Goal: Information Seeking & Learning: Learn about a topic

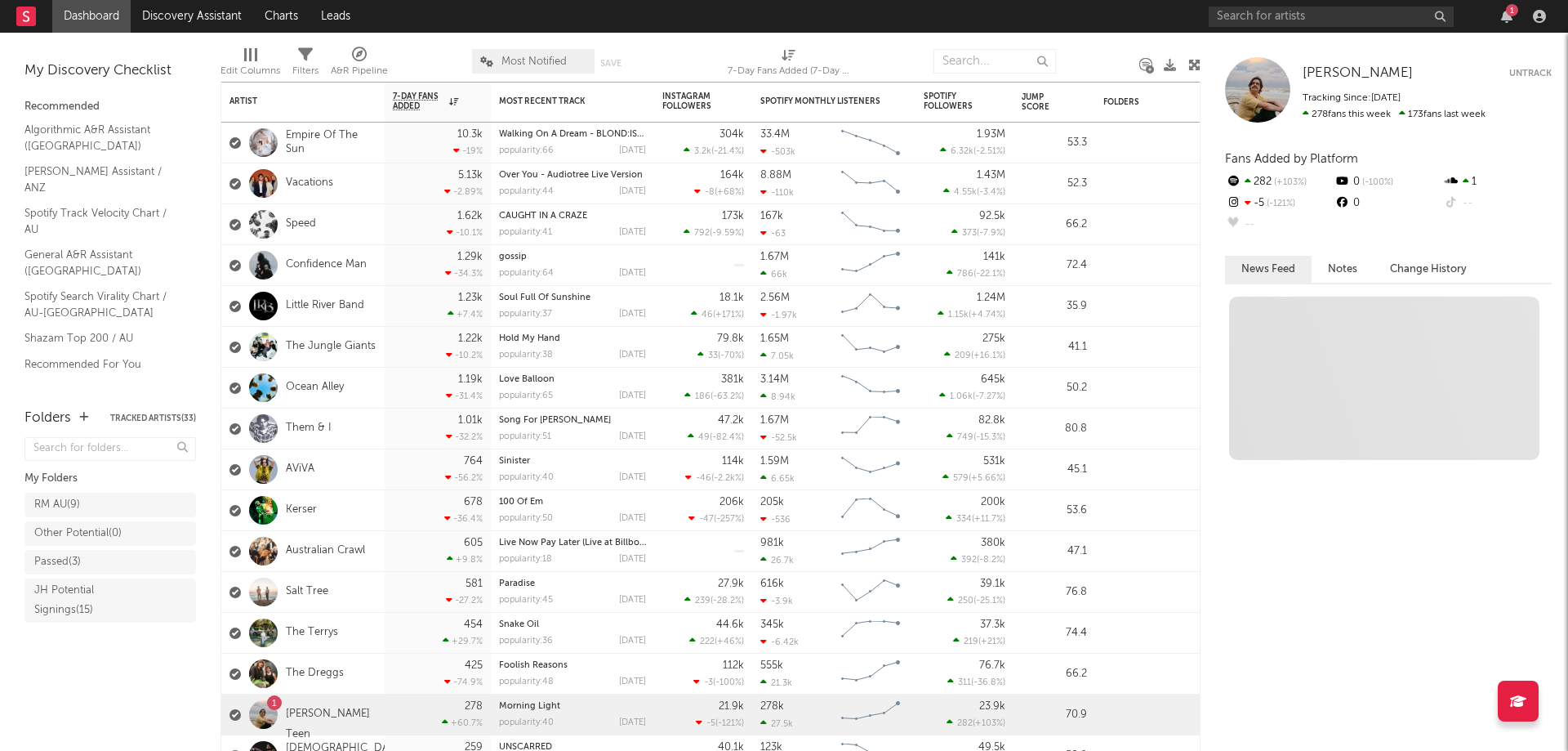
click at [1494, 15] on div "1" at bounding box center [1506, 15] width 25 height 13
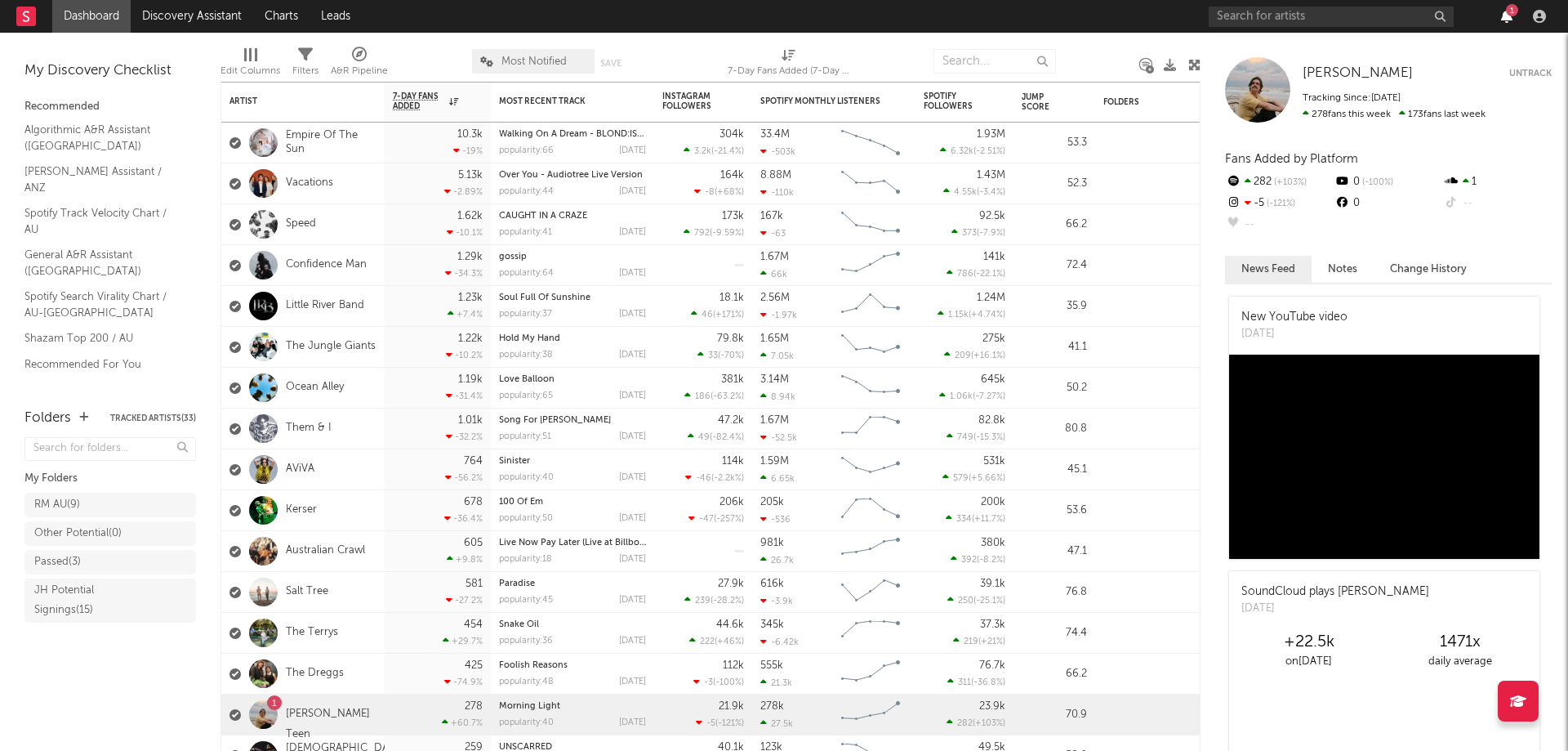
click at [1507, 16] on icon "button" at bounding box center [1506, 15] width 11 height 13
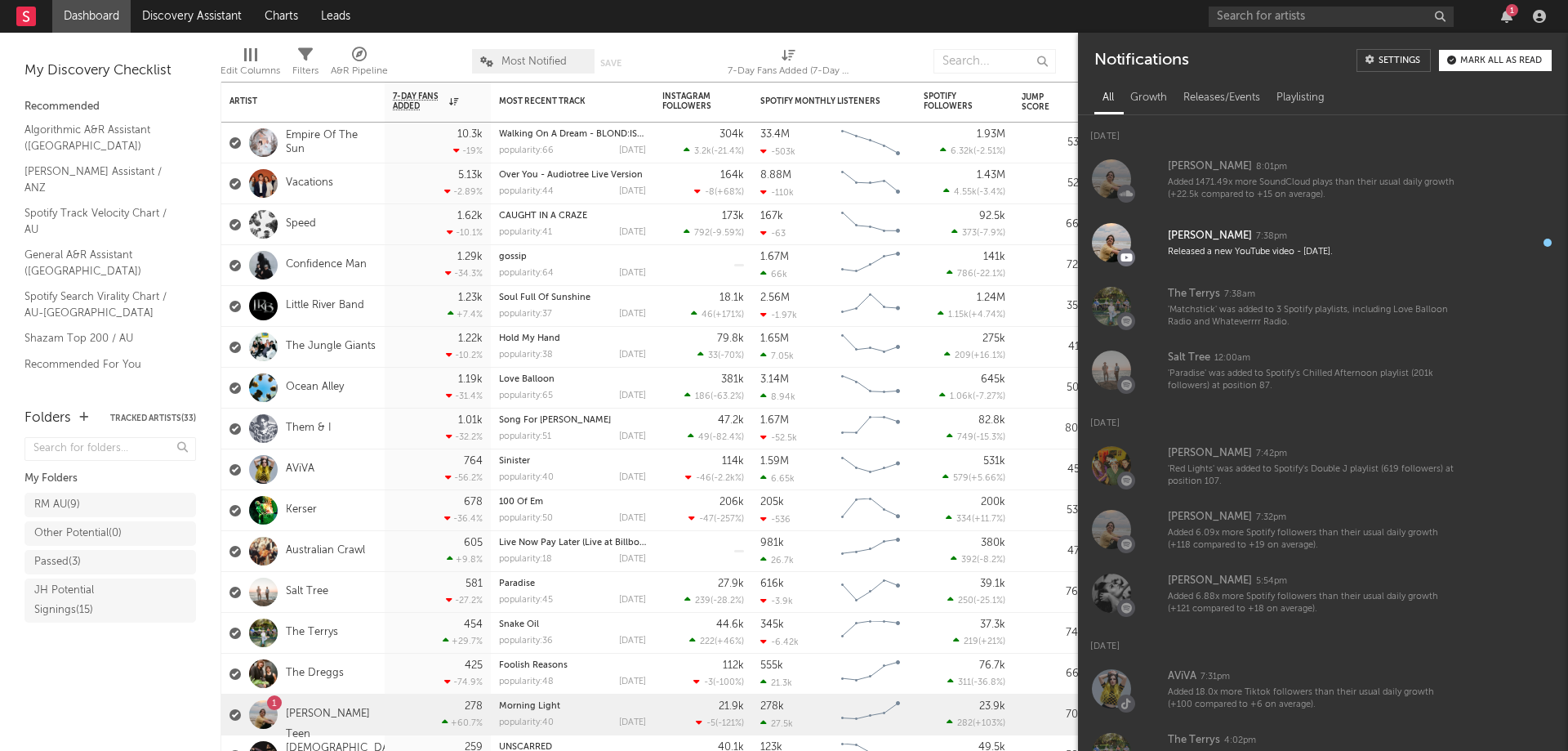
click at [1505, 63] on div "Mark all as read" at bounding box center [1501, 61] width 82 height 9
click at [587, 499] on div "100 Of Em" at bounding box center [572, 502] width 147 height 9
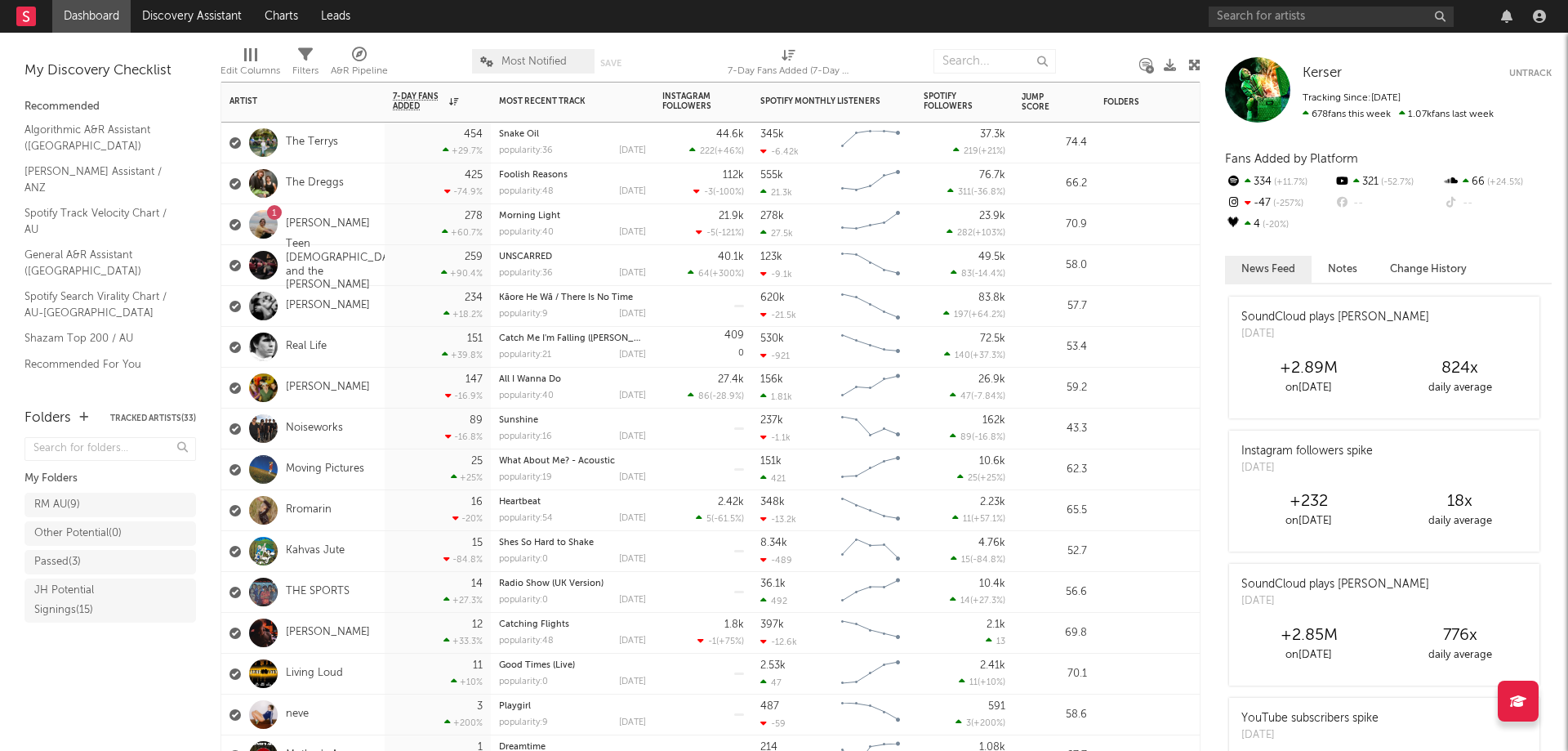
click at [682, 595] on div at bounding box center [703, 591] width 82 height 40
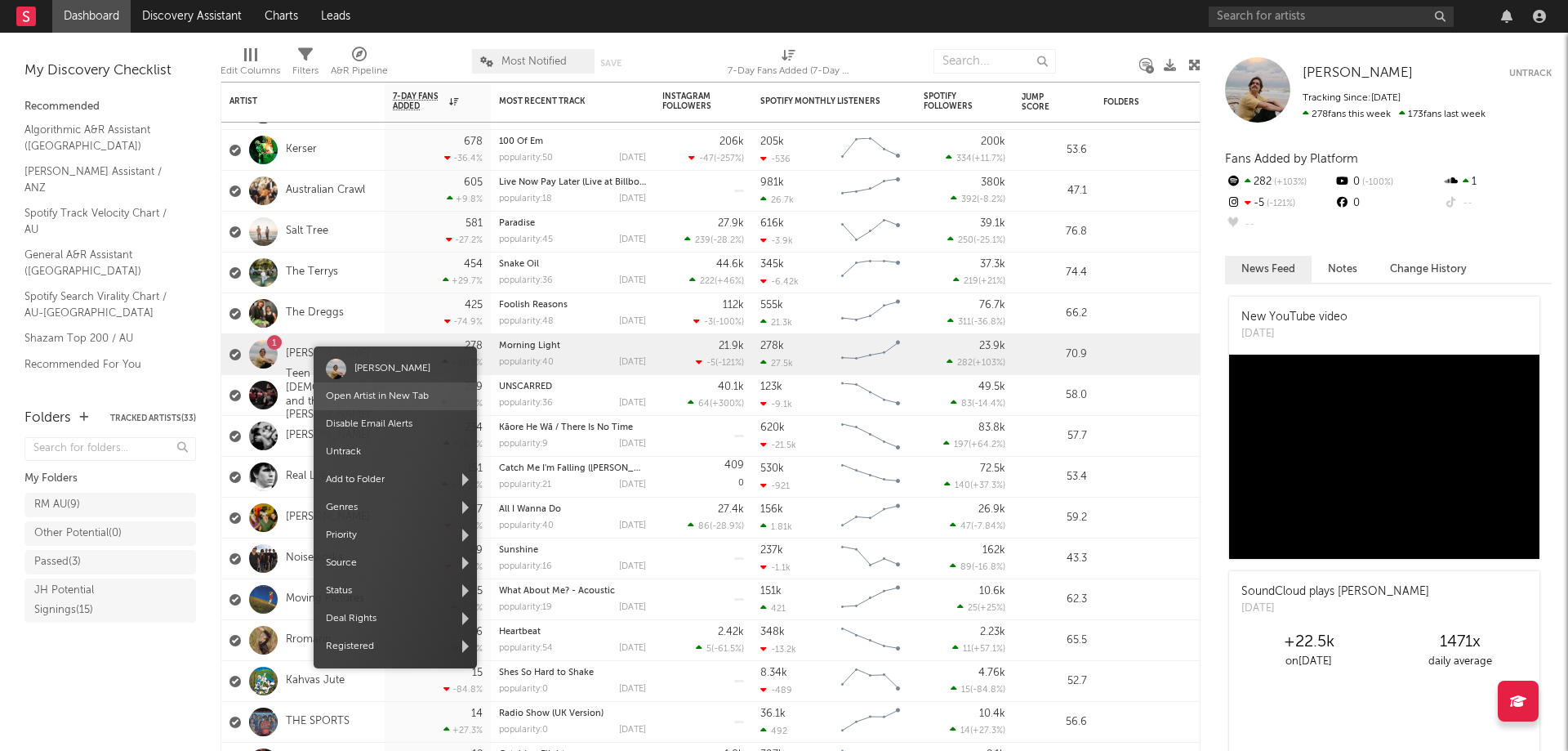
click at [364, 389] on span "Open Artist in New Tab" at bounding box center [395, 396] width 163 height 28
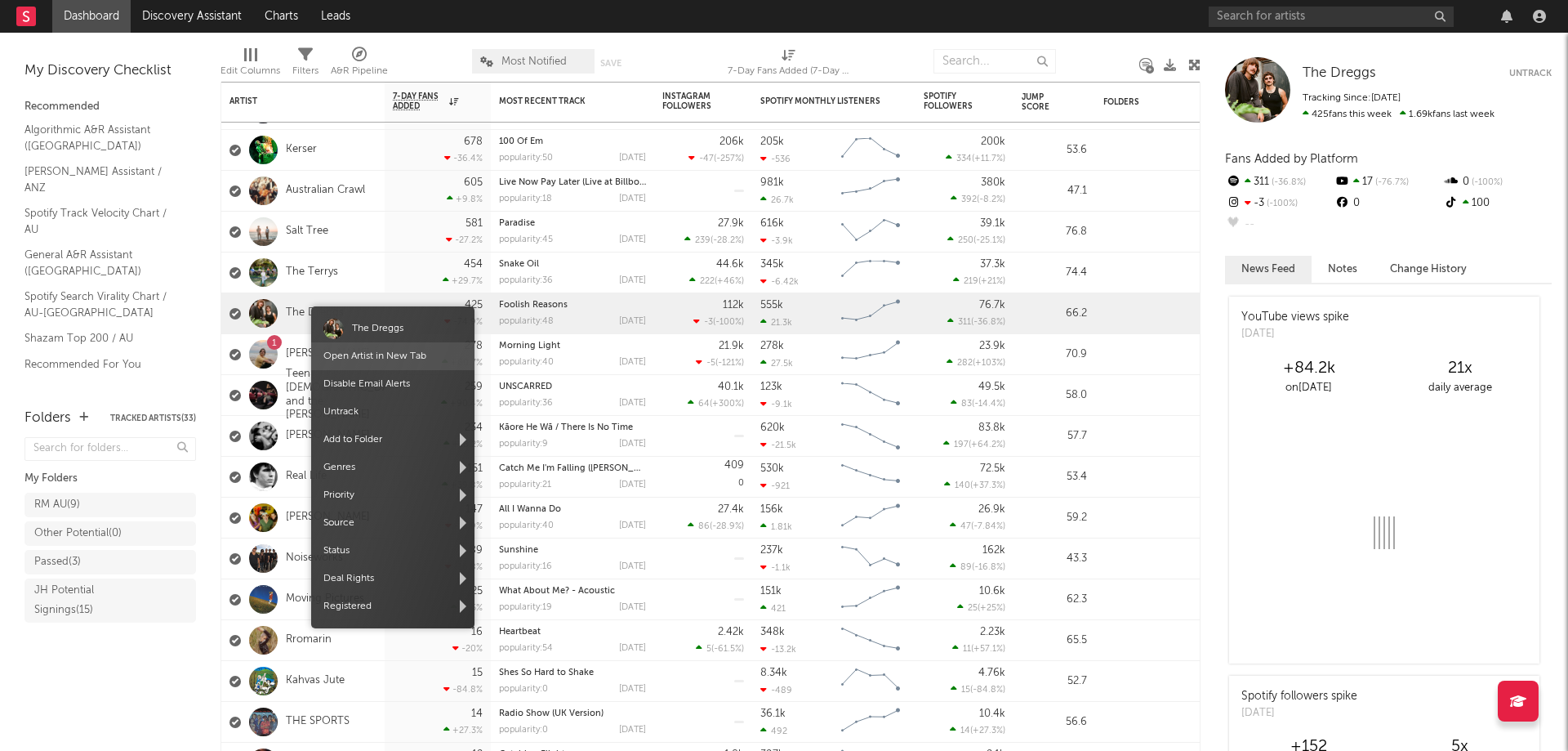
click at [369, 352] on link "Open Artist in New Tab" at bounding box center [375, 356] width 103 height 9
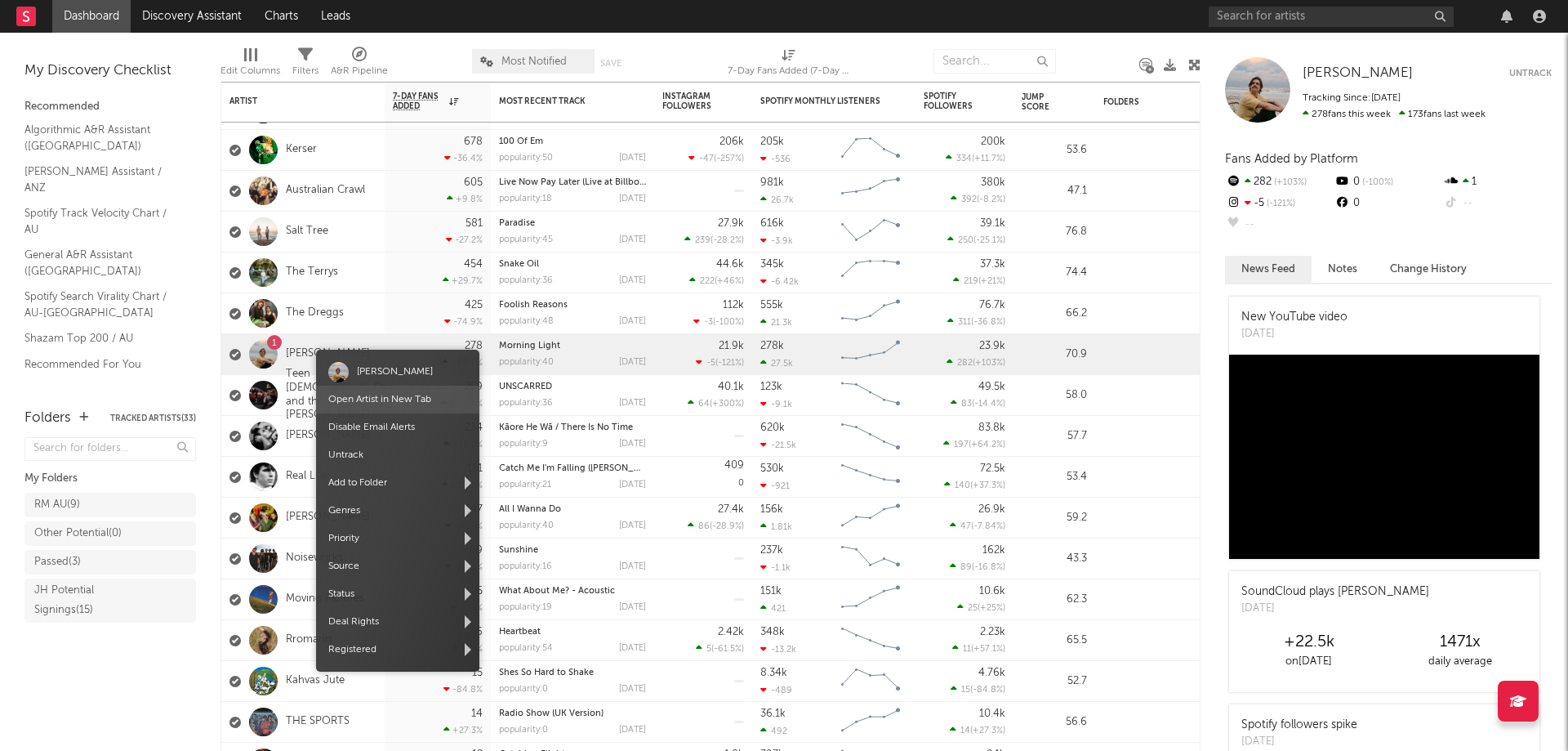
click at [377, 399] on link "Open Artist in New Tab" at bounding box center [380, 399] width 103 height 9
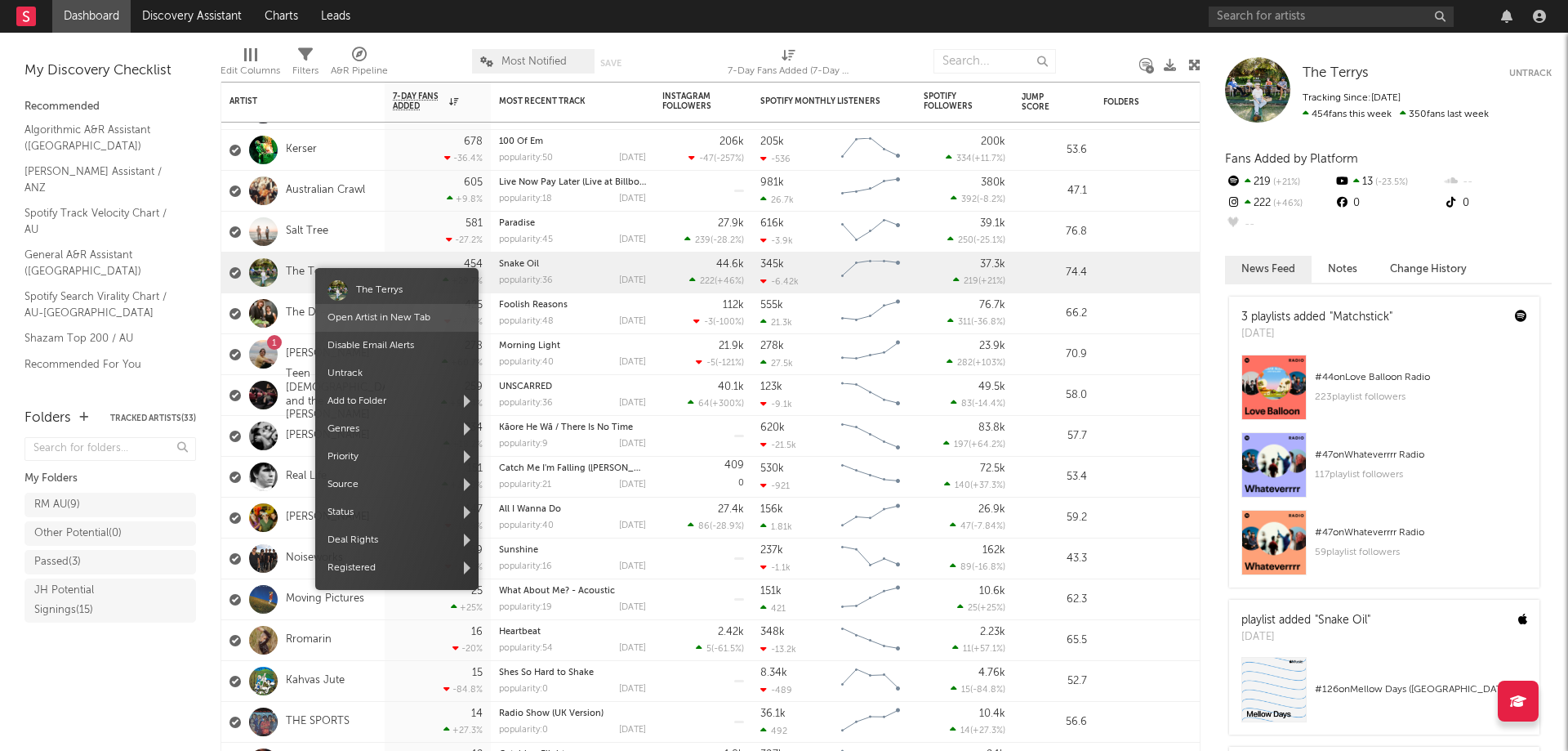
click at [370, 315] on link "Open Artist in New Tab" at bounding box center [379, 317] width 103 height 9
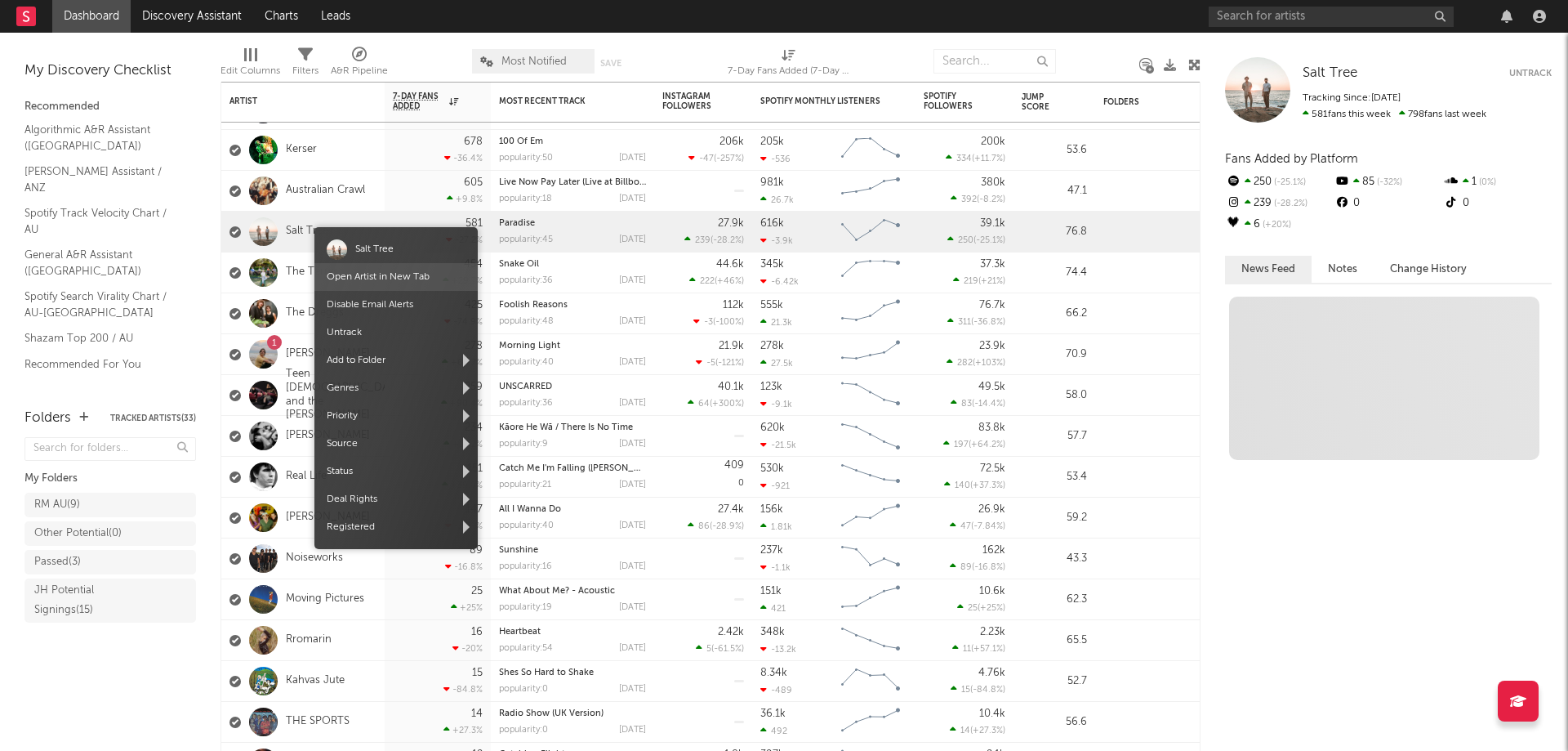
click at [384, 277] on link "Open Artist in New Tab" at bounding box center [378, 277] width 103 height 9
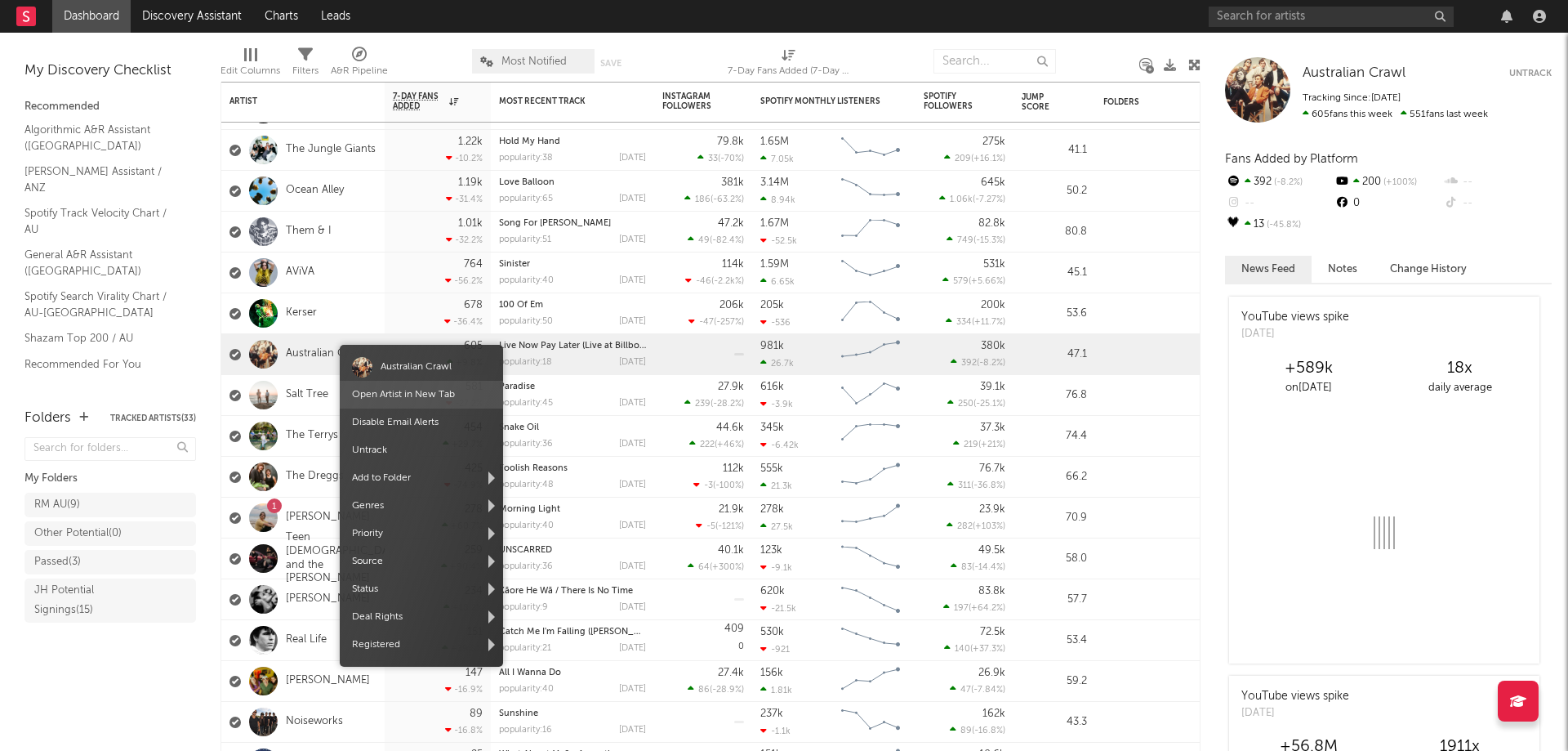
click at [398, 393] on link "Open Artist in New Tab" at bounding box center [403, 394] width 103 height 9
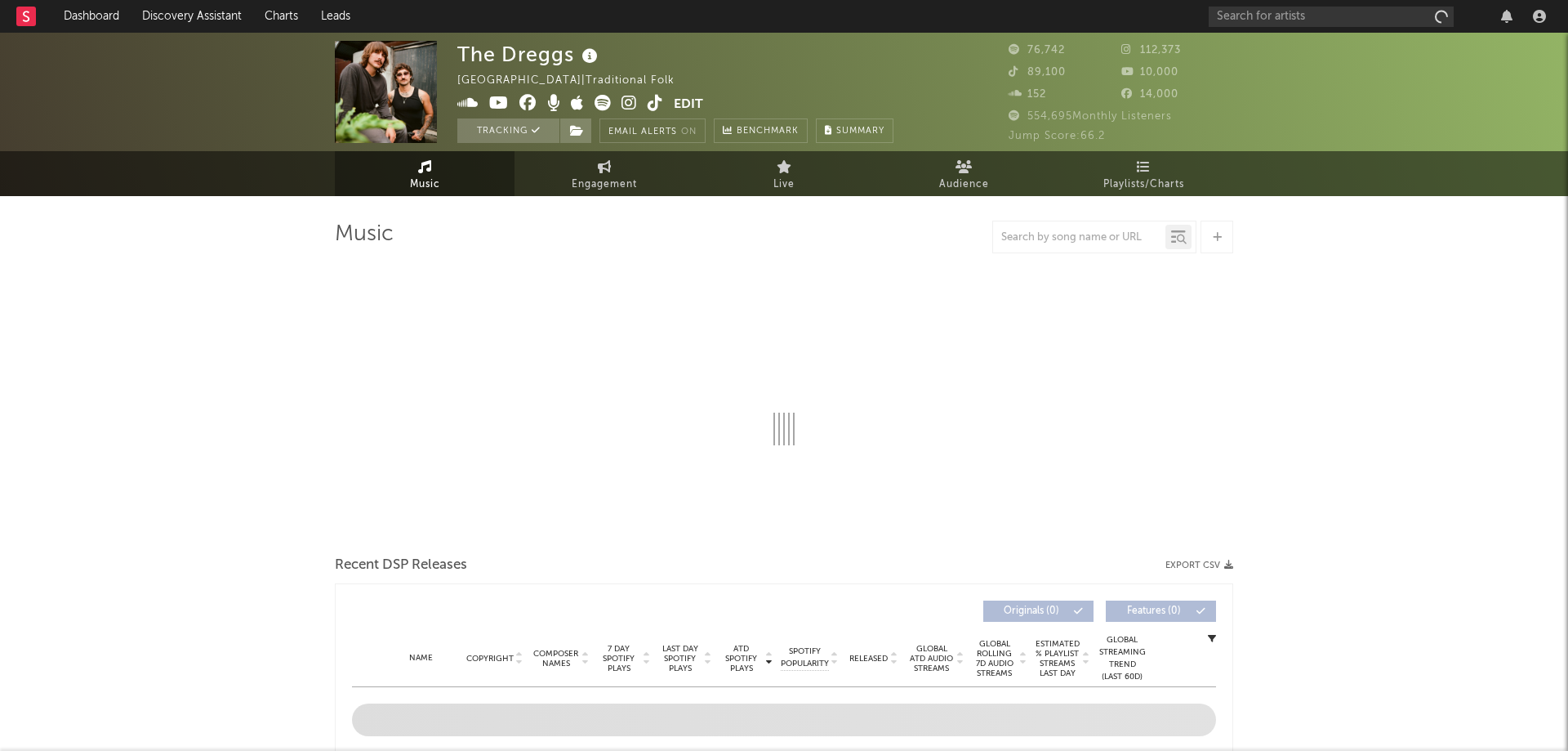
select select "6m"
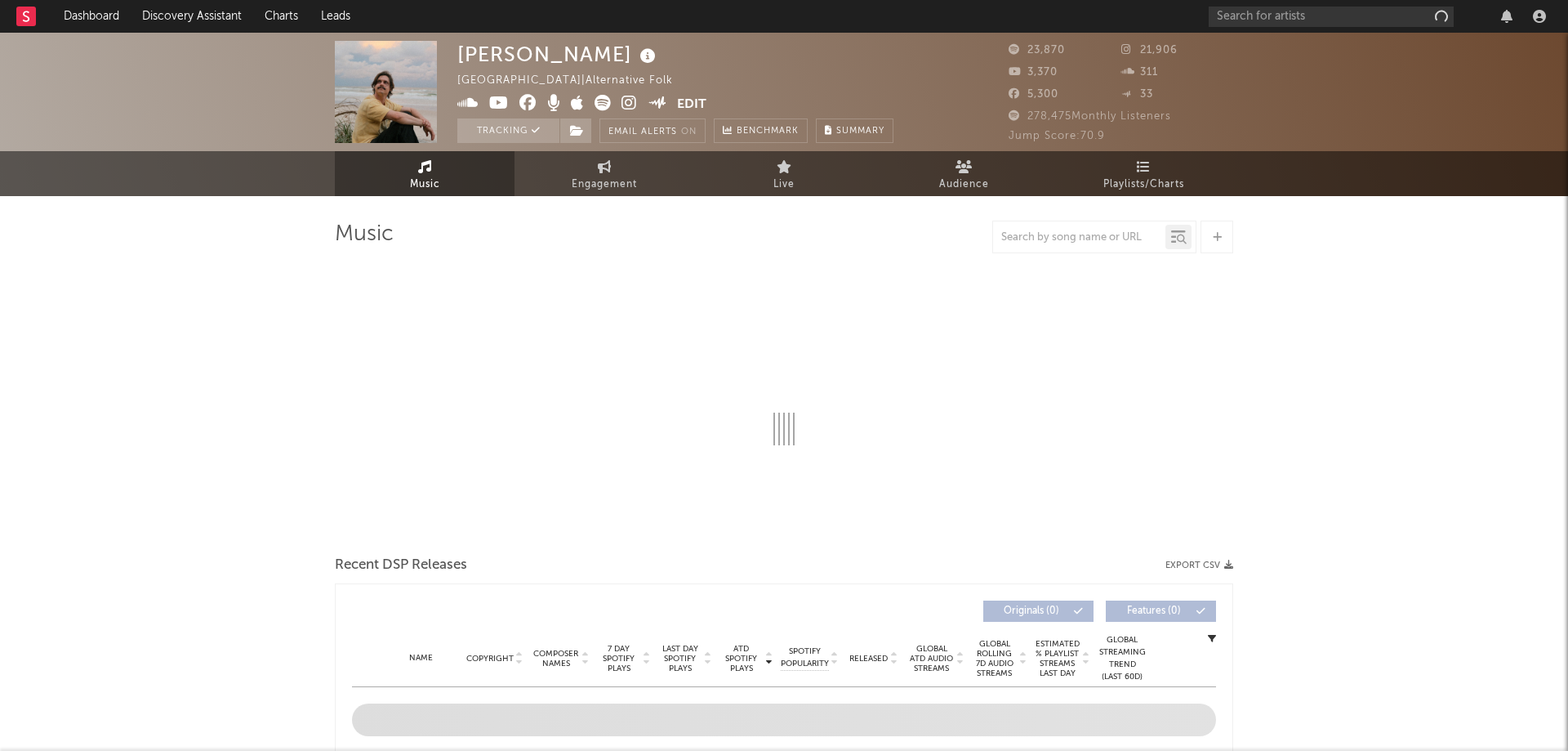
select select "6m"
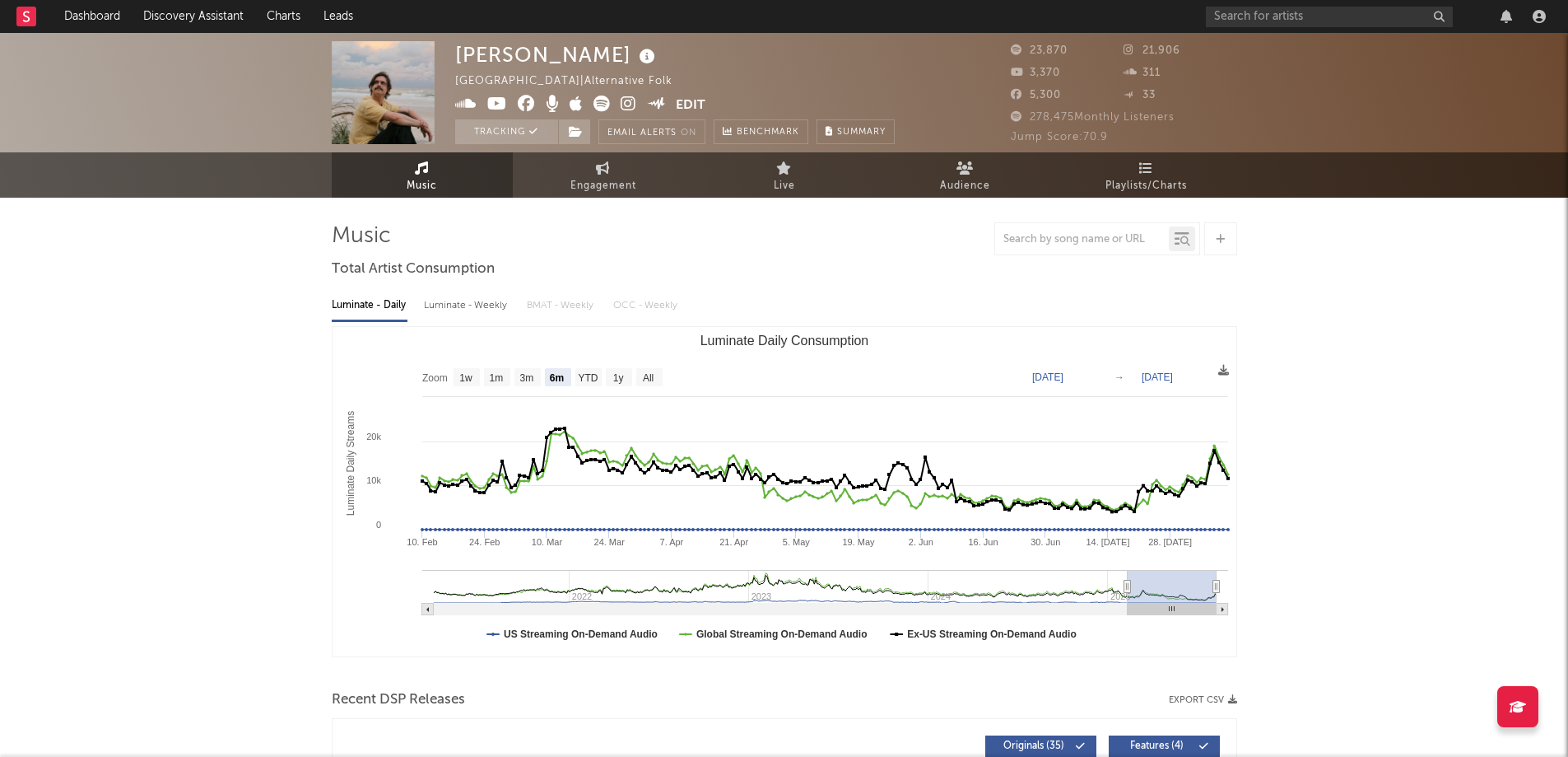
click at [444, 306] on div "Luminate - Weekly" at bounding box center [467, 305] width 86 height 28
select select "6m"
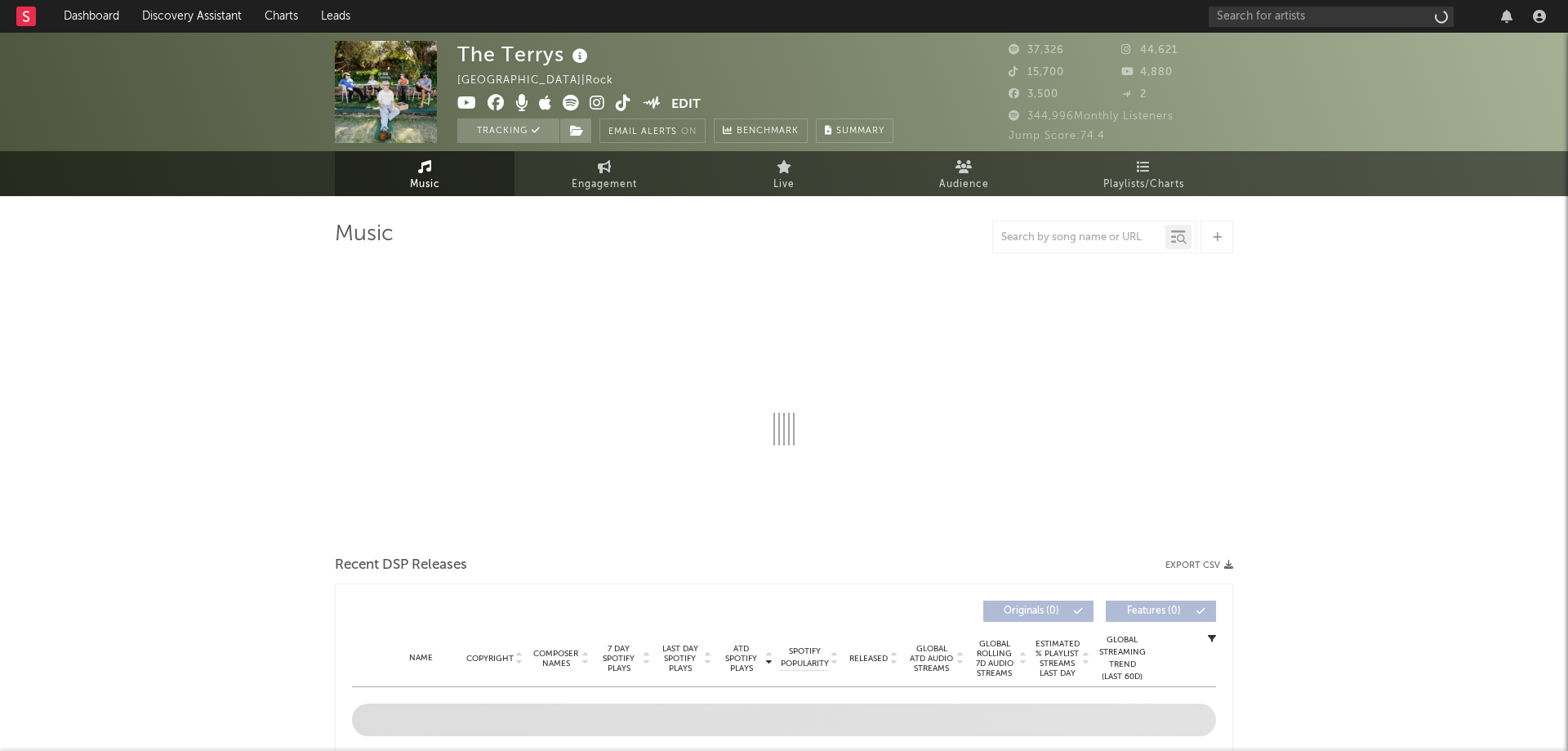
select select "6m"
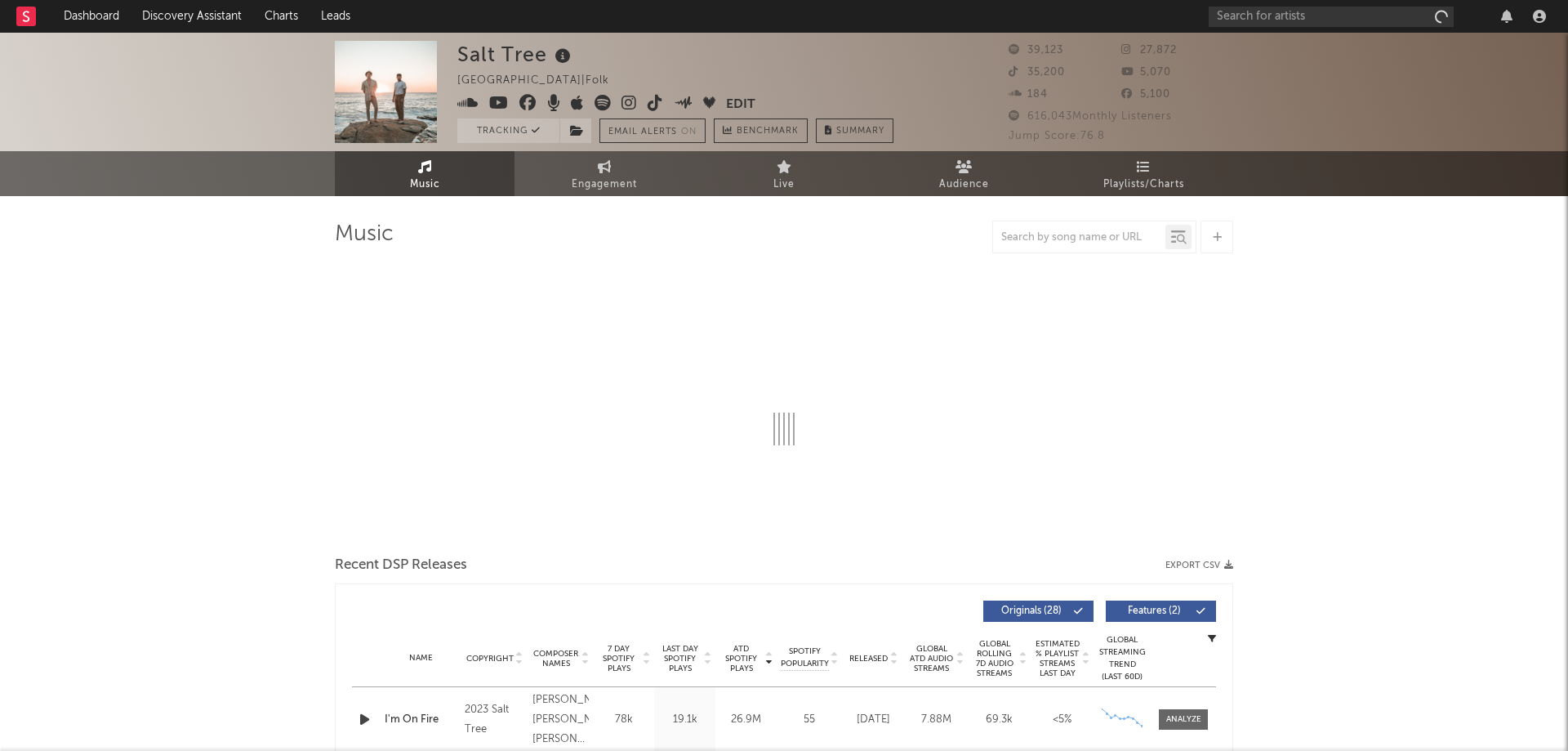
select select "6m"
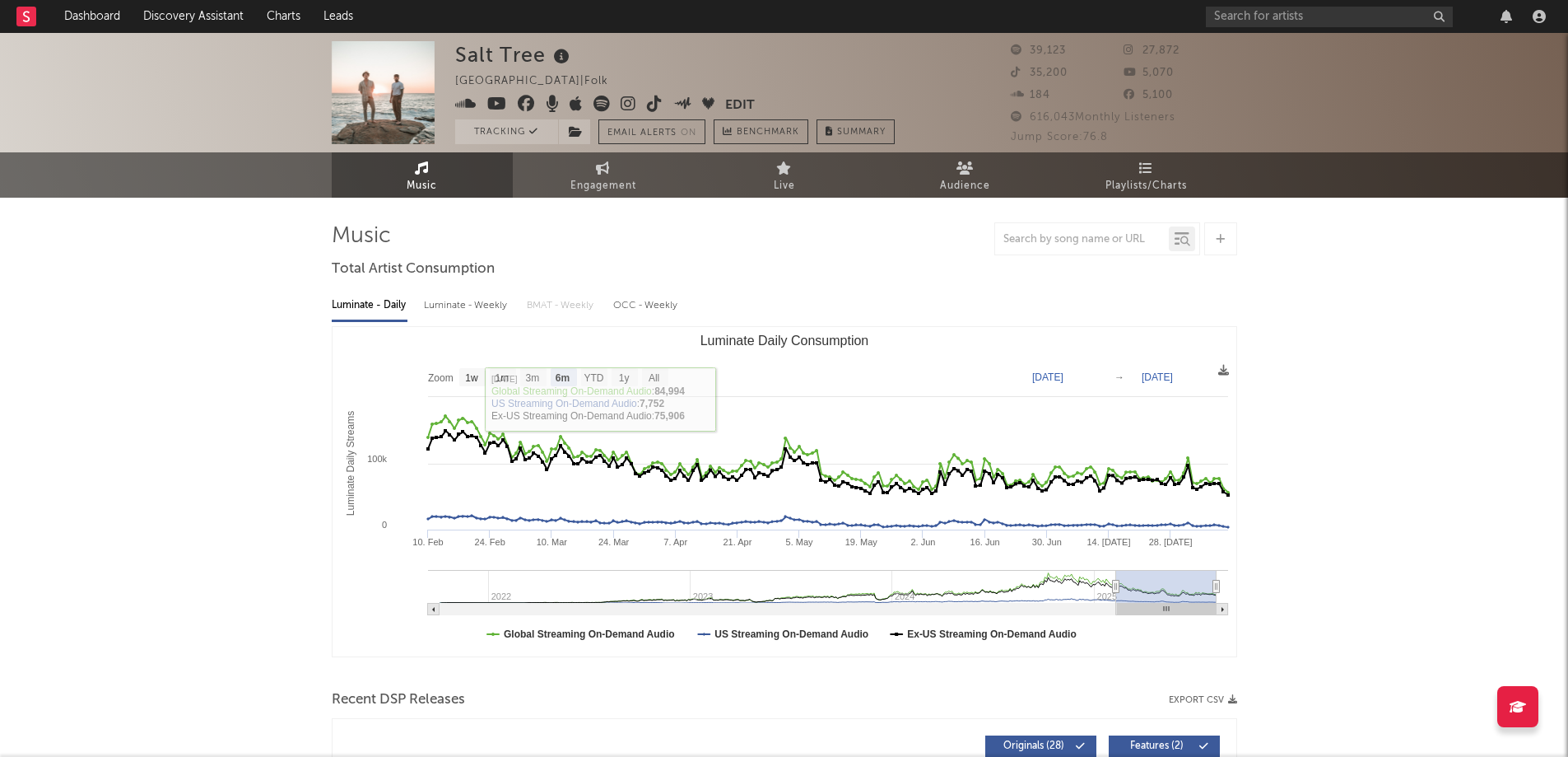
click at [474, 305] on div "Luminate - Weekly" at bounding box center [467, 305] width 86 height 28
select select "6m"
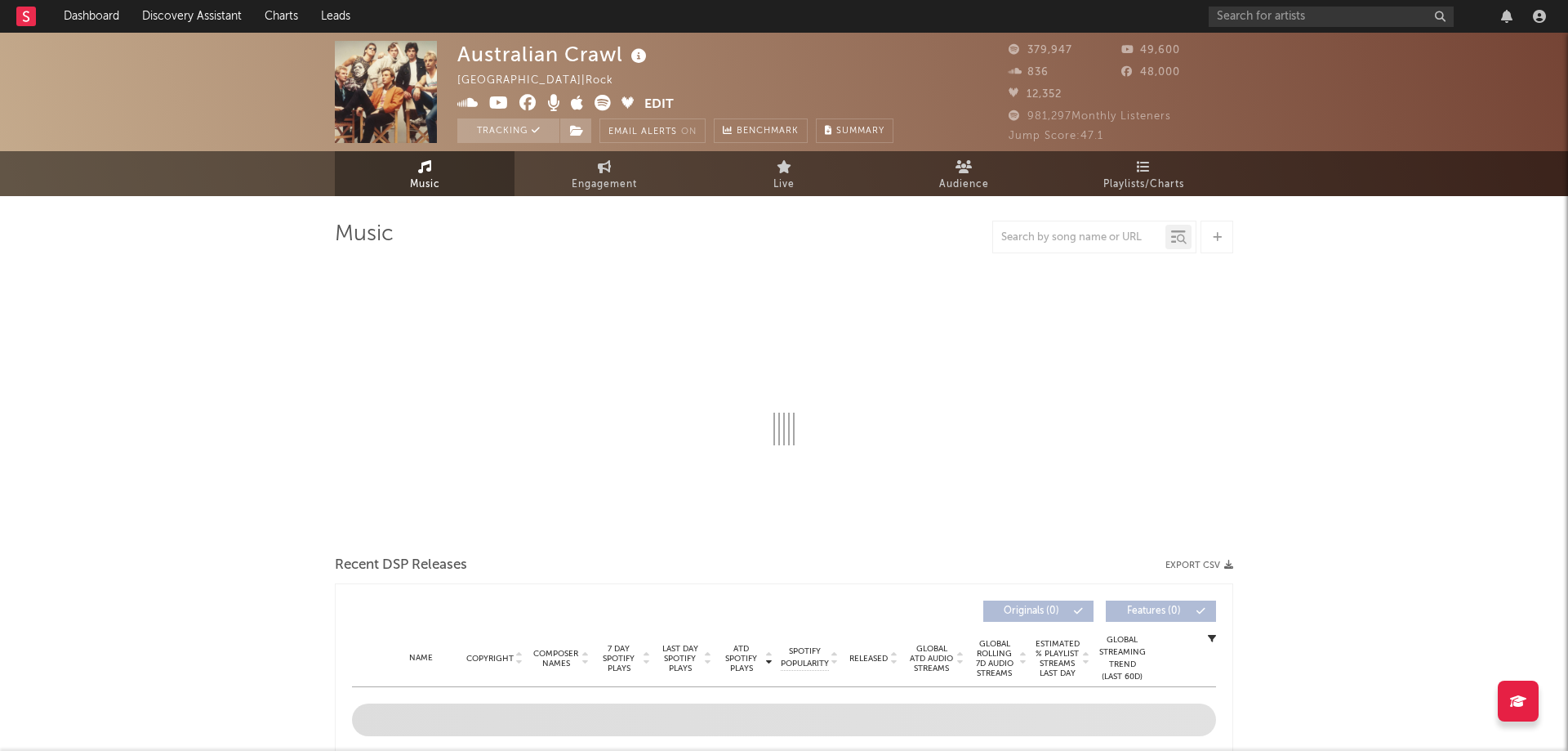
select select "6m"
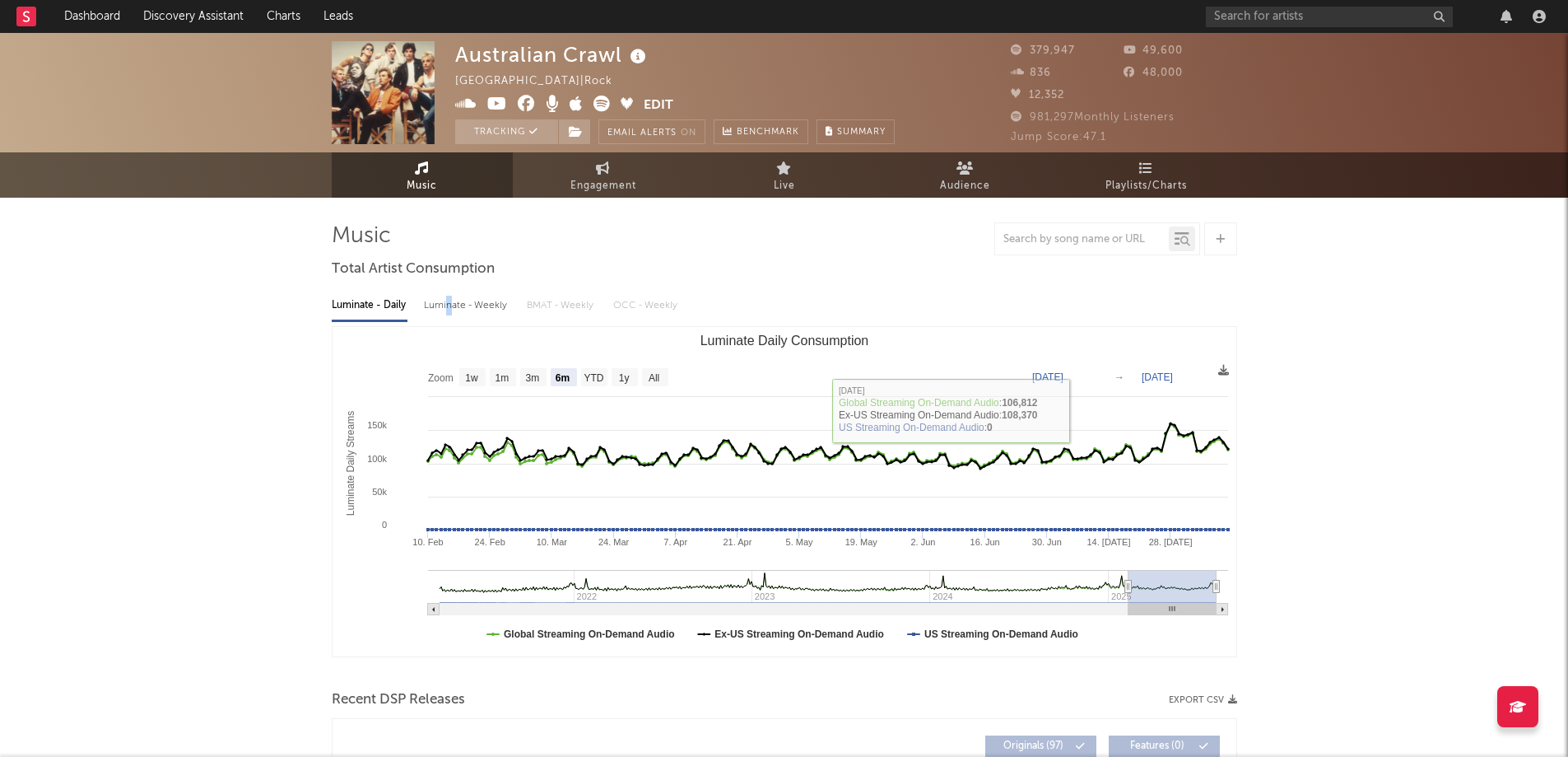
click at [449, 311] on div "Luminate - Weekly" at bounding box center [467, 305] width 86 height 28
select select "6m"
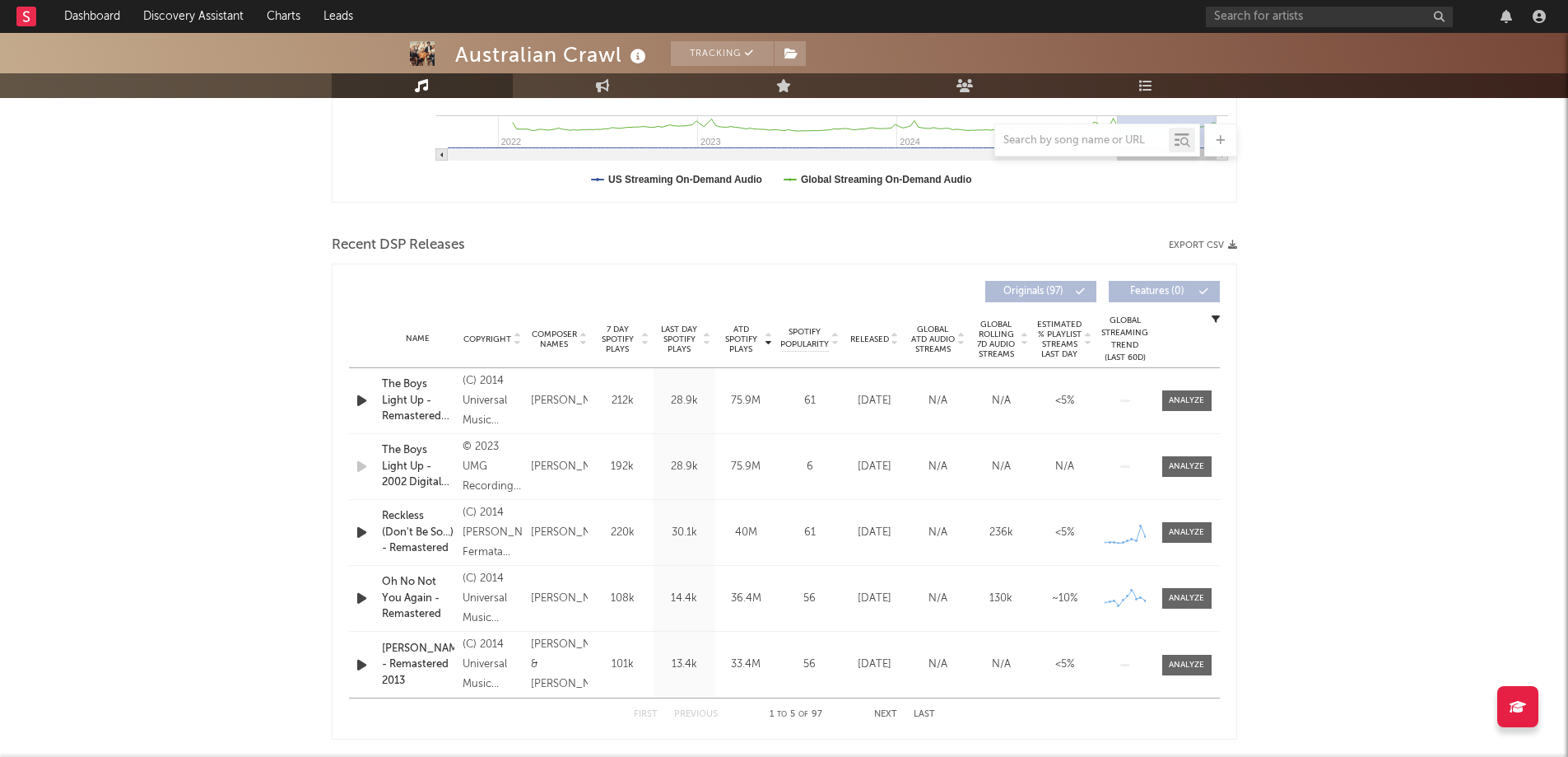
scroll to position [494, 0]
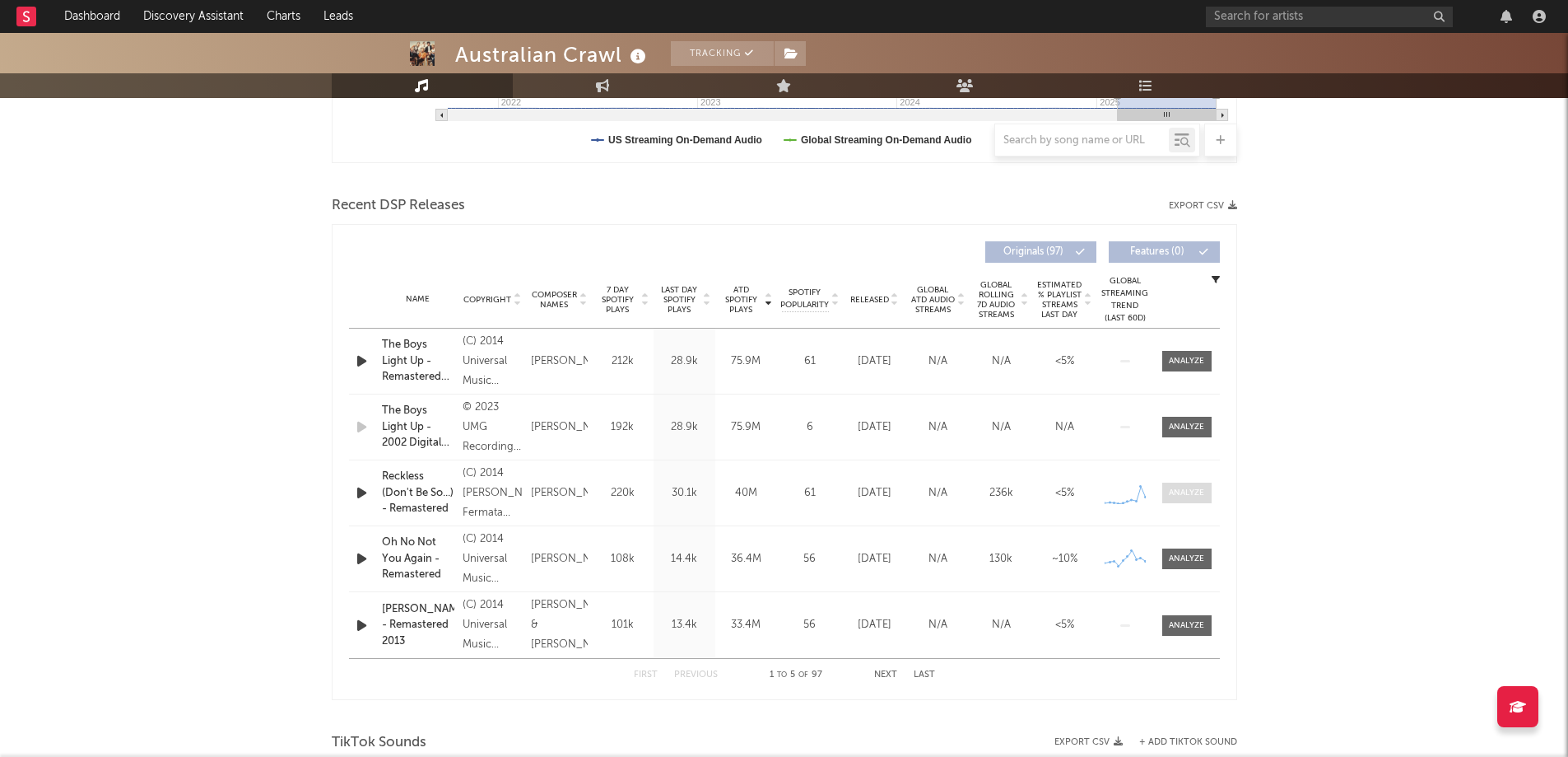
click at [1193, 492] on div at bounding box center [1186, 493] width 35 height 12
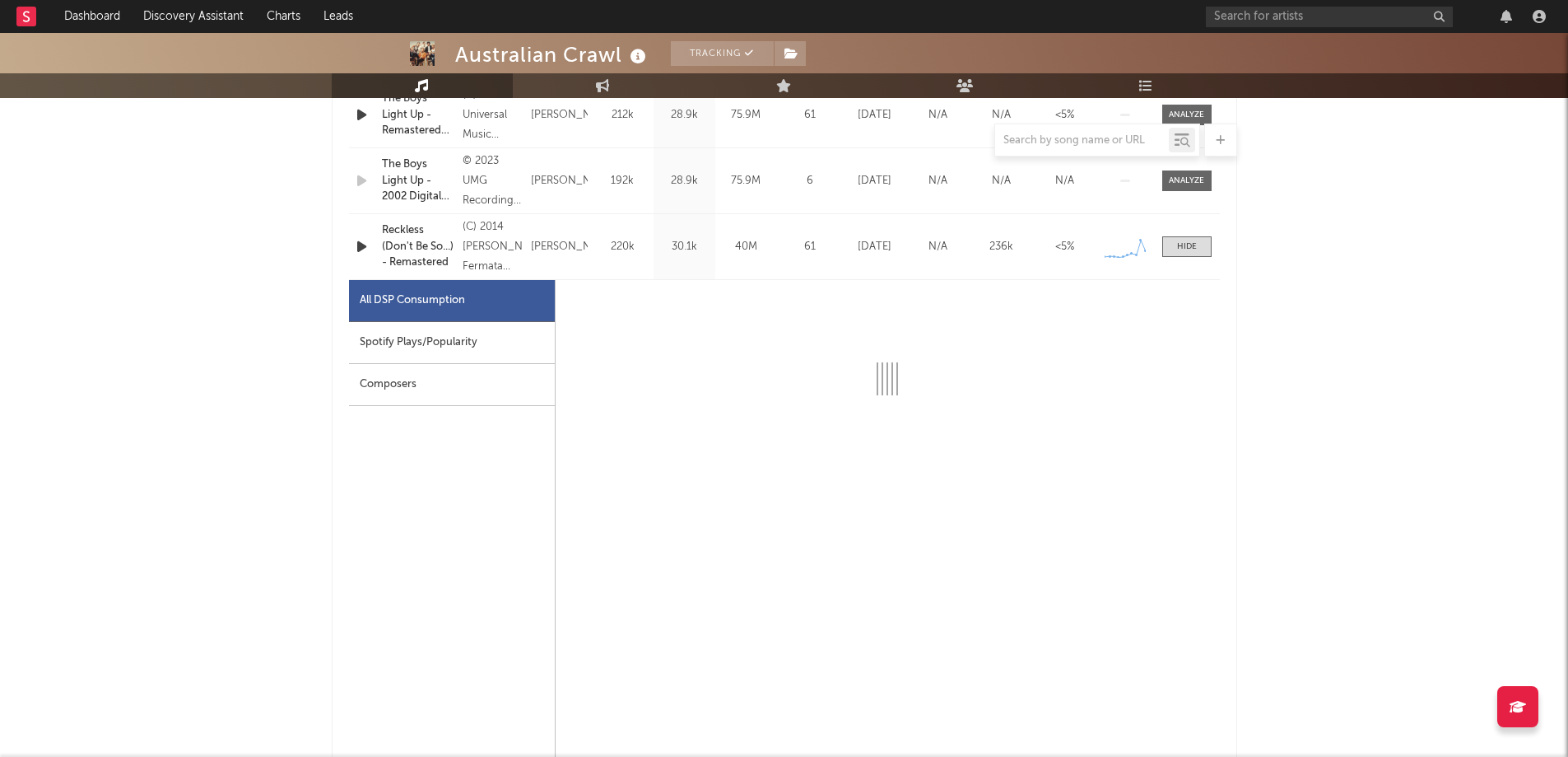
scroll to position [741, 0]
select select "6m"
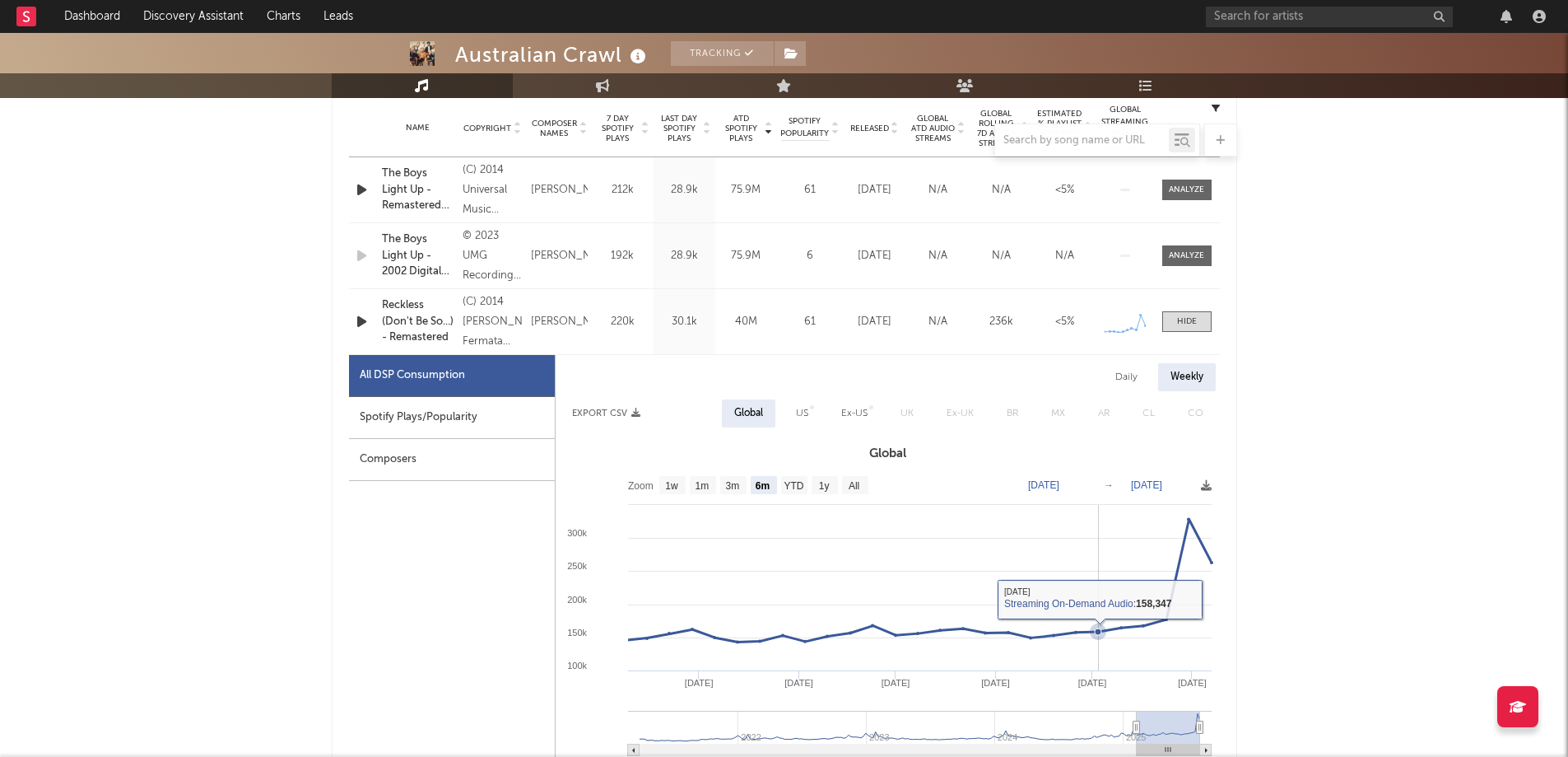
scroll to position [494, 0]
